Goal: Answer question/provide support

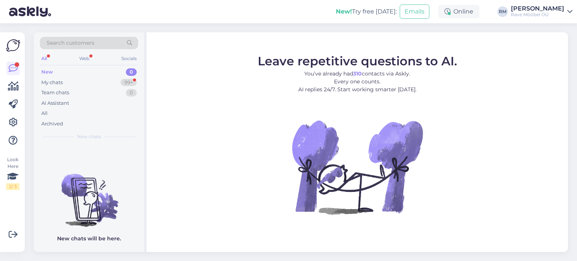
click at [50, 73] on div "New" at bounding box center [47, 72] width 12 height 8
click at [47, 73] on div "New" at bounding box center [47, 72] width 12 height 8
click at [47, 81] on div "My chats" at bounding box center [51, 83] width 21 height 8
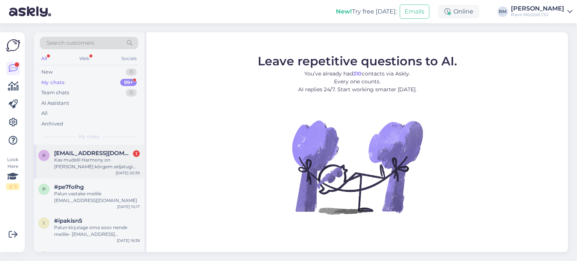
click at [65, 153] on span "[EMAIL_ADDRESS][DOMAIN_NAME]" at bounding box center [93, 153] width 78 height 7
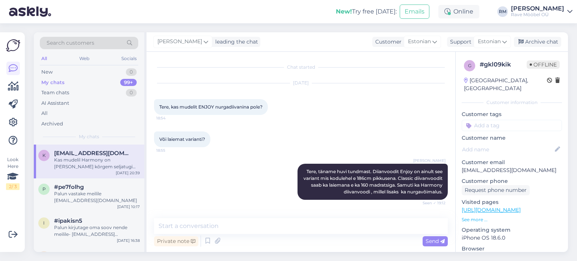
scroll to position [35, 0]
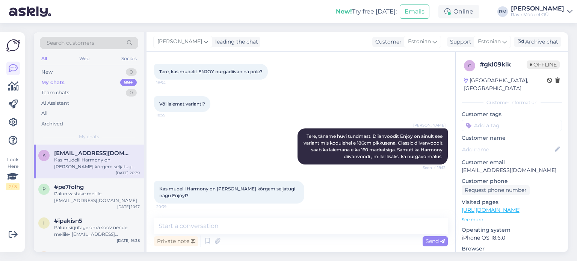
click at [231, 238] on div "Private note Send" at bounding box center [301, 241] width 294 height 14
click at [230, 242] on div "Private note Send" at bounding box center [301, 241] width 294 height 14
click at [249, 240] on div "Private note Send" at bounding box center [301, 241] width 294 height 14
click at [209, 227] on textarea at bounding box center [301, 226] width 294 height 16
paste textarea "[URL][DOMAIN_NAME]"
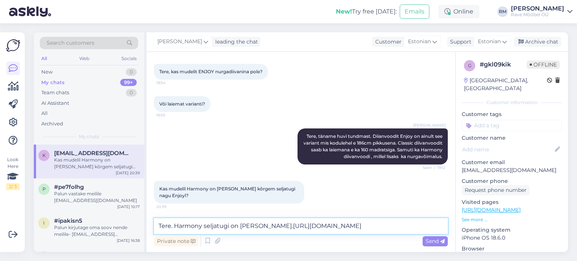
click at [283, 225] on textarea "Tere. Harmony seljatugi on [PERSON_NAME].[URL][DOMAIN_NAME]" at bounding box center [301, 226] width 294 height 16
click at [285, 225] on textarea "Tere. Harmony seljatugi on [PERSON_NAME].[URL][DOMAIN_NAME]" at bounding box center [301, 226] width 294 height 16
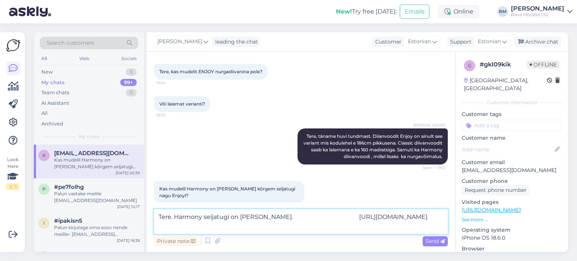
click at [281, 227] on textarea "Tere. Harmony seljatugi on [PERSON_NAME]. [URL][DOMAIN_NAME]" at bounding box center [301, 221] width 294 height 25
click at [397, 227] on textarea "Tere. Harmony seljatugi on [PERSON_NAME]. [URL][DOMAIN_NAME]" at bounding box center [301, 221] width 294 height 25
click at [437, 228] on textarea "Tere. Harmony seljatugi on [PERSON_NAME]. [URL][DOMAIN_NAME]" at bounding box center [301, 221] width 294 height 25
click at [285, 225] on textarea "Tere. Harmony seljatugi on [PERSON_NAME]. [URL][DOMAIN_NAME]" at bounding box center [301, 221] width 294 height 25
click at [292, 227] on textarea "Tere. Harmony seljatugi on [PERSON_NAME]. [URL][DOMAIN_NAME]" at bounding box center [301, 221] width 294 height 25
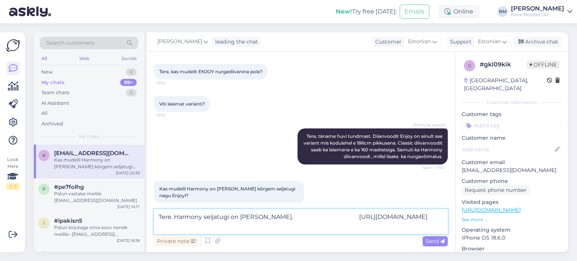
paste textarea "[URL][DOMAIN_NAME]"
click at [284, 226] on textarea "Tere. Harmony seljatugi on [PERSON_NAME]. [URL][DOMAIN_NAME] [URL][DOMAIN_NAME]" at bounding box center [301, 221] width 294 height 25
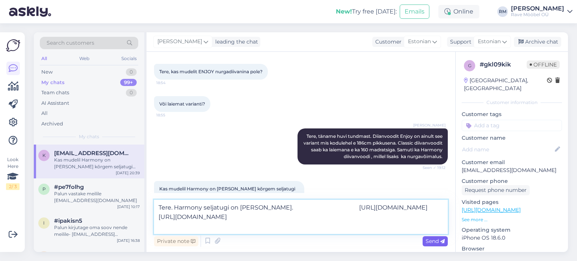
type textarea "Tere. Harmony seljatugi on [PERSON_NAME]. [URL][DOMAIN_NAME] [URL][DOMAIN_NAME]"
click at [427, 238] on span "Send" at bounding box center [435, 241] width 19 height 7
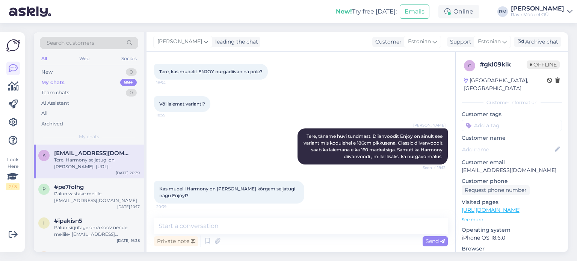
scroll to position [97, 0]
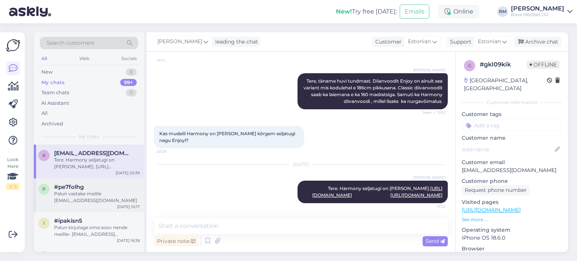
click at [74, 188] on span "#pe7folhg" at bounding box center [69, 187] width 30 height 7
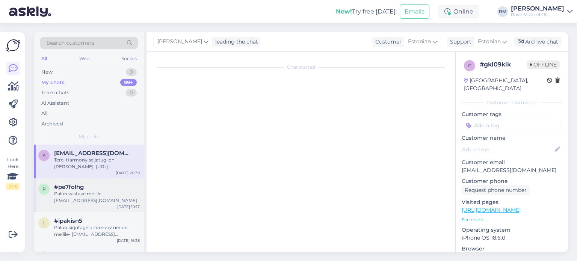
scroll to position [0, 0]
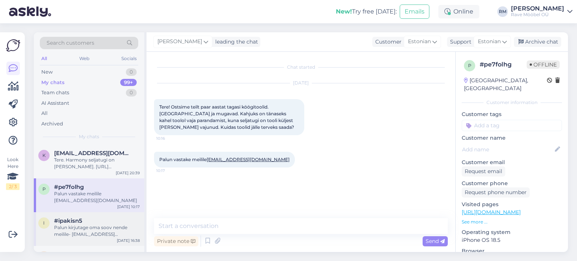
click at [68, 224] on div "Palun kirjutage oma soov nende meilile- [EMAIL_ADDRESS][DOMAIN_NAME]" at bounding box center [97, 231] width 86 height 14
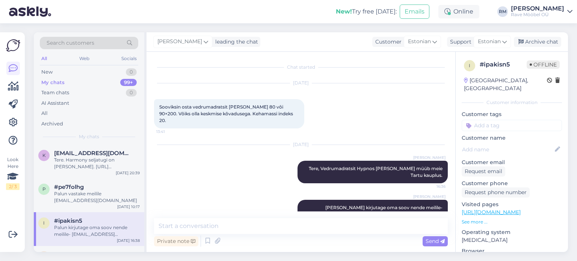
scroll to position [12, 0]
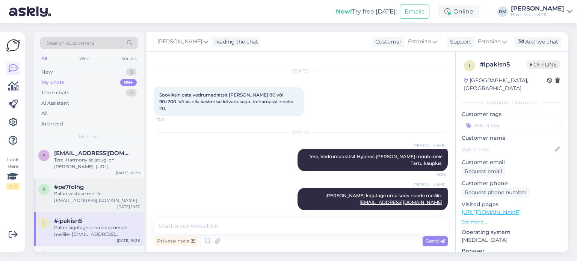
click at [74, 186] on span "#pe7folhg" at bounding box center [69, 187] width 30 height 7
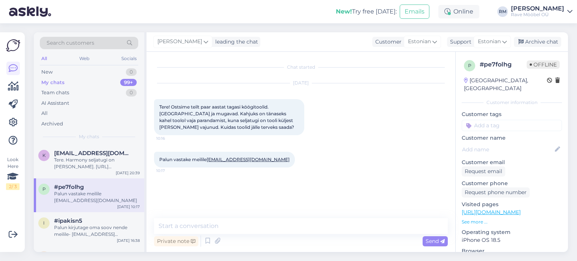
scroll to position [0, 0]
